Goal: Information Seeking & Learning: Check status

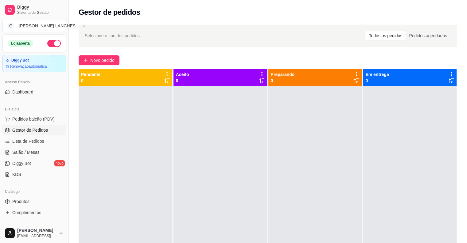
scroll to position [61, 0]
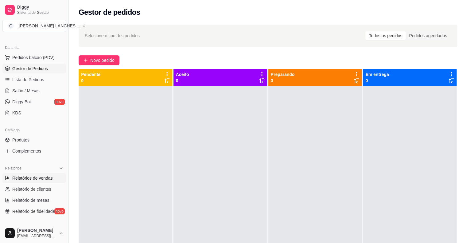
click at [35, 176] on span "Relatórios de vendas" at bounding box center [32, 178] width 41 height 6
select select "ALL"
select select "0"
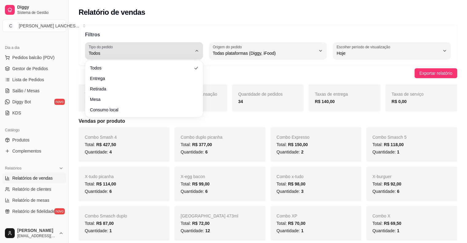
click at [193, 49] on button "Tipo do pedido Todos" at bounding box center [144, 50] width 118 height 17
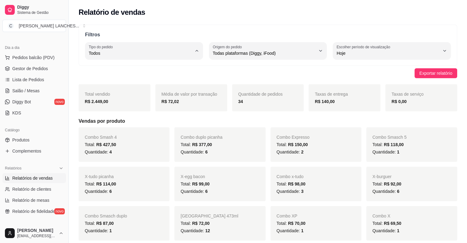
click at [121, 74] on li "Entrega" at bounding box center [144, 78] width 108 height 10
type input "DELIVERY"
select select "DELIVERY"
click at [11, 68] on link "Gestor de Pedidos" at bounding box center [34, 69] width 64 height 10
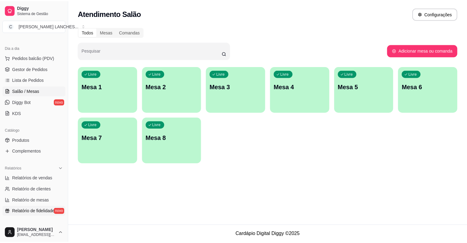
scroll to position [61, 0]
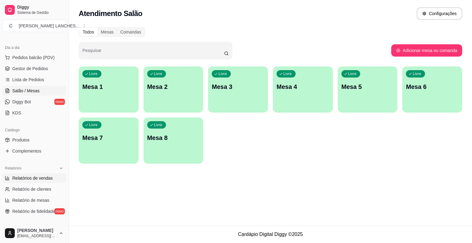
click at [36, 179] on span "Relatórios de vendas" at bounding box center [32, 178] width 41 height 6
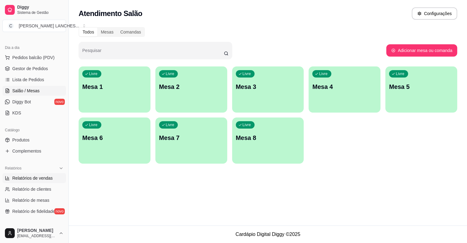
select select "ALL"
select select "0"
